Goal: Find specific page/section: Find specific page/section

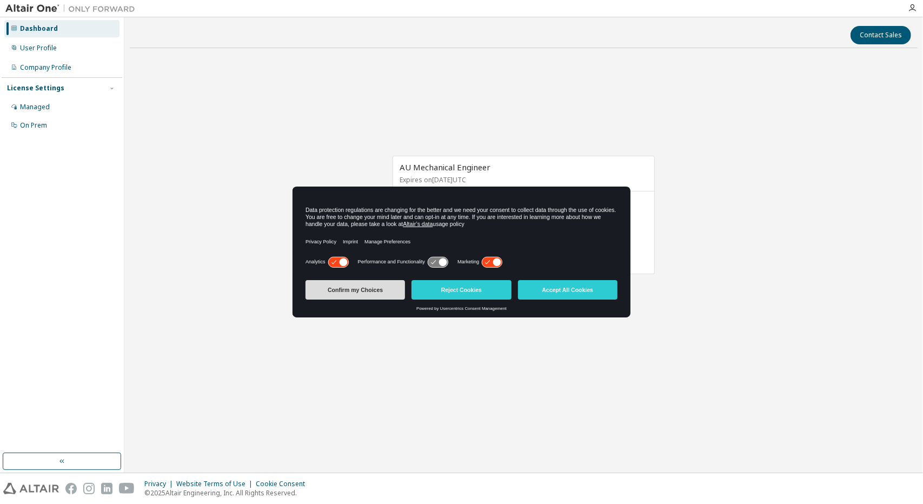
click at [369, 290] on button "Confirm my Choices" at bounding box center [356, 289] width 100 height 19
